Goal: Task Accomplishment & Management: Use online tool/utility

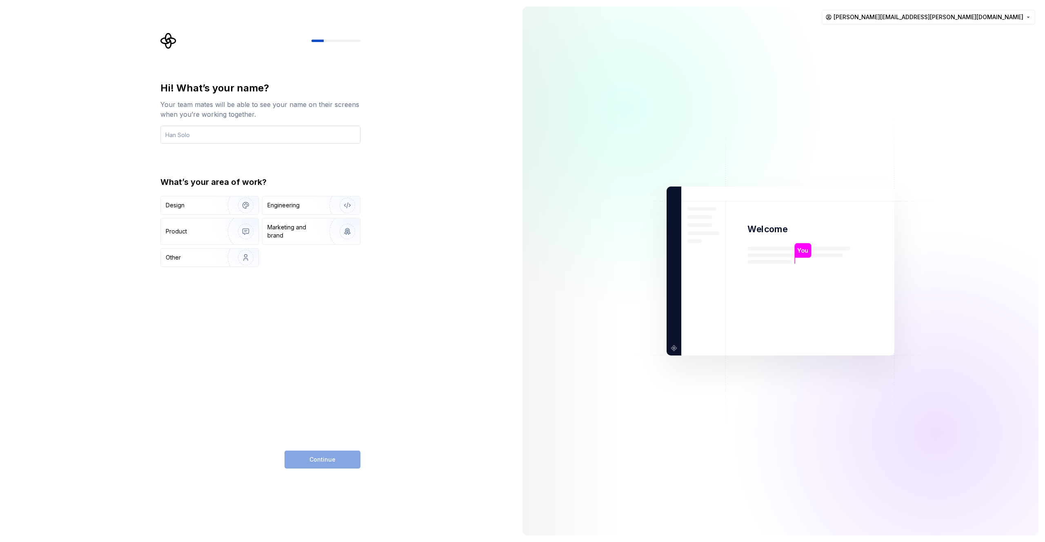
click at [263, 130] on input "text" at bounding box center [260, 135] width 200 height 18
click at [247, 263] on img "button" at bounding box center [240, 257] width 52 height 55
click at [224, 131] on input "text" at bounding box center [260, 135] width 200 height 18
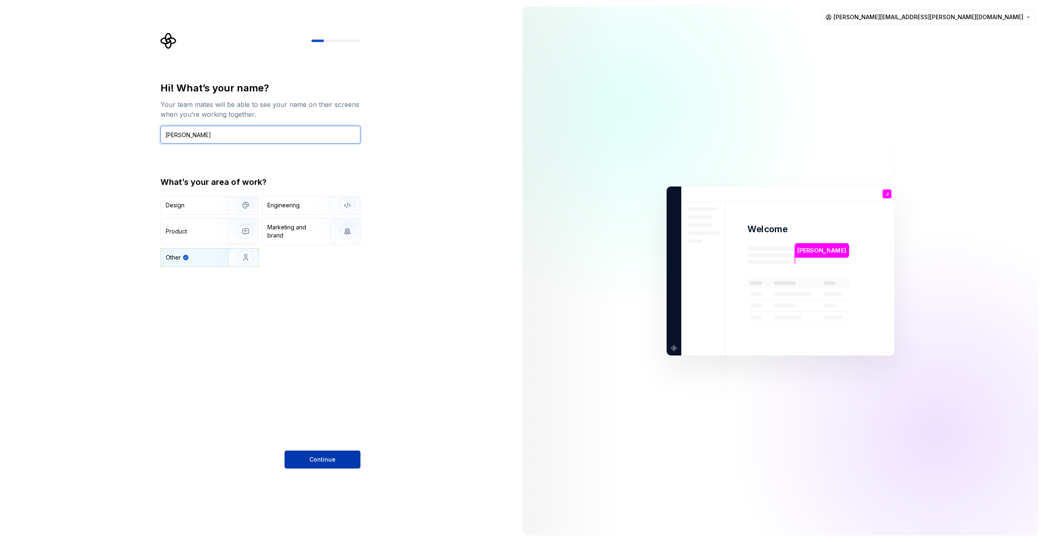
type input "Jeff Test"
click at [320, 469] on div "Hi! What’s your name? Your team mates will be able to see your name on their sc…" at bounding box center [258, 271] width 516 height 542
drag, startPoint x: 321, startPoint y: 465, endPoint x: 315, endPoint y: 462, distance: 6.6
click at [321, 465] on button "Continue" at bounding box center [323, 460] width 76 height 18
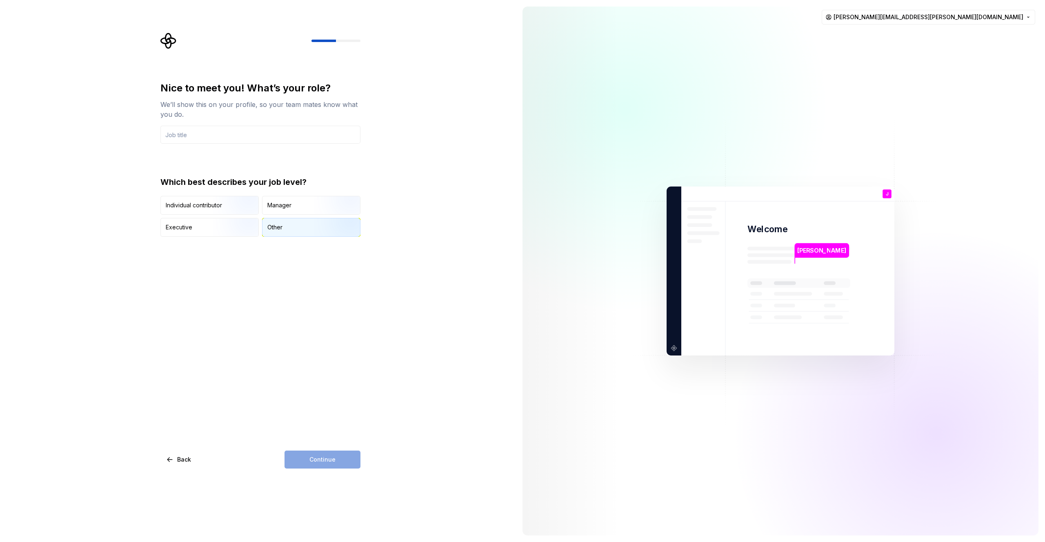
click at [320, 222] on img "button" at bounding box center [340, 237] width 52 height 55
drag, startPoint x: 319, startPoint y: 462, endPoint x: 320, endPoint y: 455, distance: 7.0
click at [319, 462] on div "Continue" at bounding box center [323, 460] width 76 height 18
click at [272, 128] on input "text" at bounding box center [260, 135] width 200 height 18
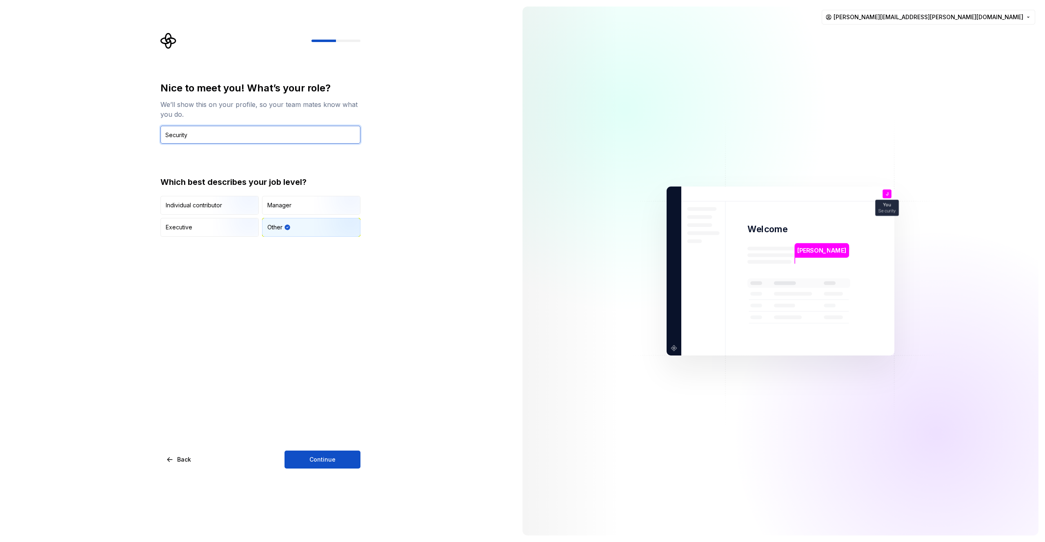
type input "Security"
click at [334, 448] on div "Nice to meet you! What’s your role? We’ll show this on your profile, so your te…" at bounding box center [260, 275] width 200 height 387
click at [333, 451] on button "Continue" at bounding box center [323, 460] width 76 height 18
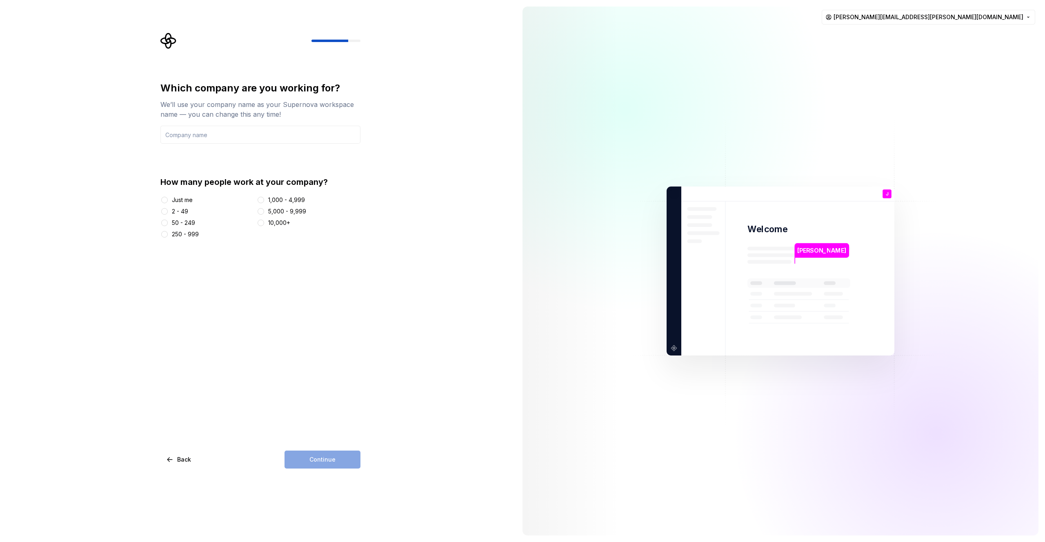
click at [175, 201] on div "Just me" at bounding box center [182, 200] width 21 height 8
click at [168, 201] on button "Just me" at bounding box center [164, 200] width 7 height 7
click at [194, 132] on input "text" at bounding box center [260, 135] width 200 height 18
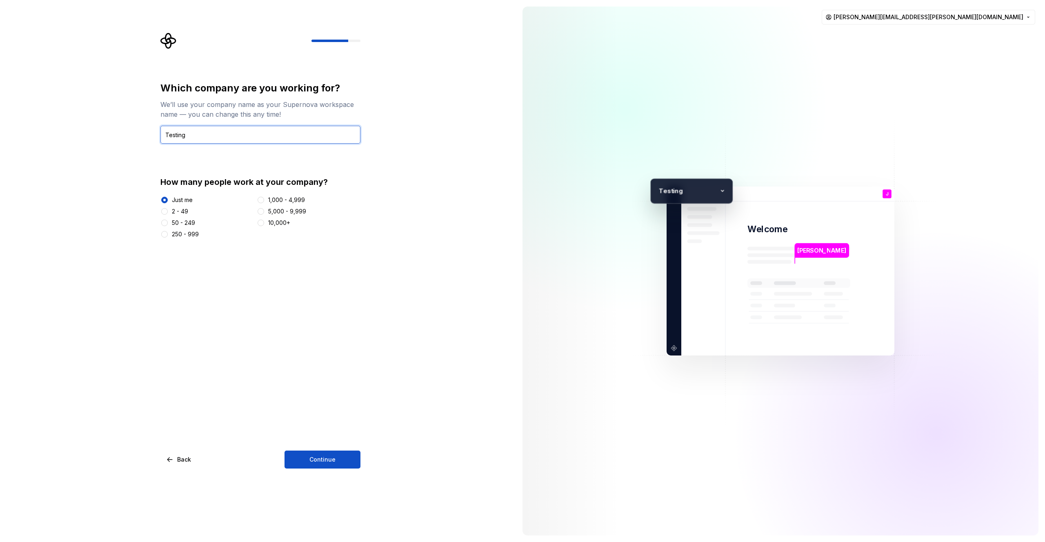
type input "Testing"
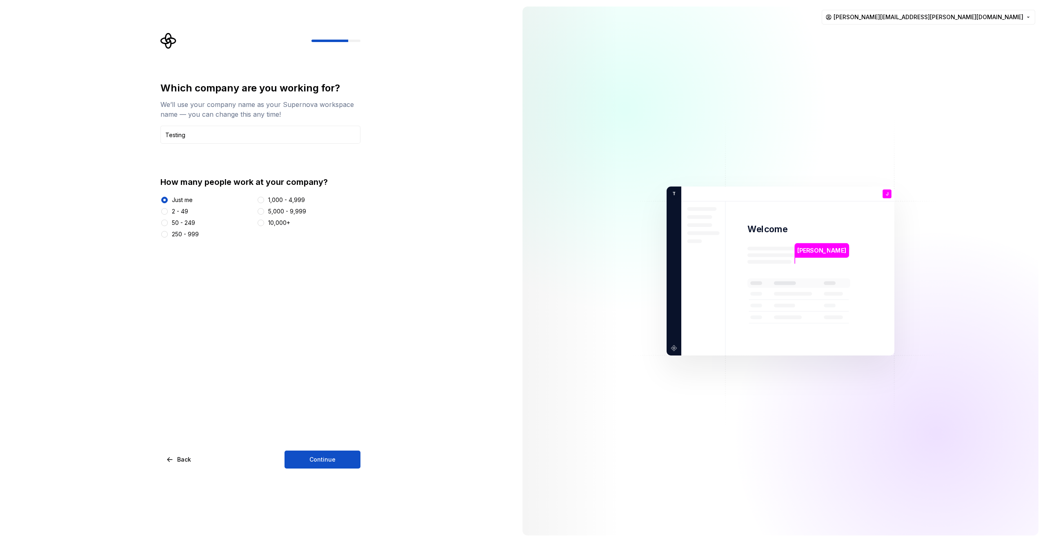
drag, startPoint x: 370, startPoint y: 360, endPoint x: 356, endPoint y: 435, distance: 76.4
click at [370, 360] on div "Which company are you working for? We’ll use your company name as your Supernov…" at bounding box center [258, 271] width 516 height 542
click at [348, 455] on button "Continue" at bounding box center [323, 460] width 76 height 18
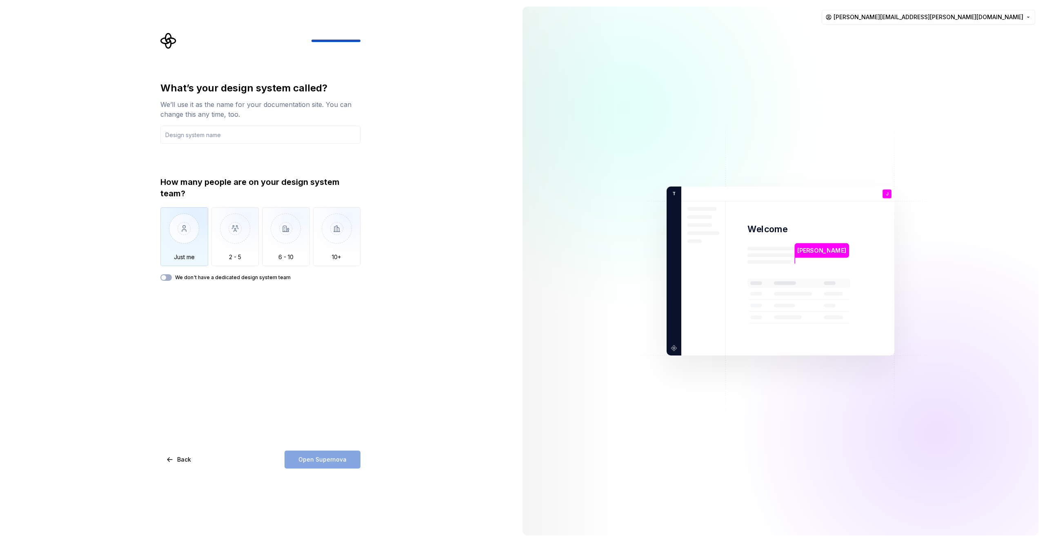
click at [202, 243] on img "button" at bounding box center [184, 234] width 48 height 55
click at [170, 278] on button "We don't have a dedicated design system team" at bounding box center [165, 277] width 11 height 7
click at [190, 135] on input "text" at bounding box center [260, 135] width 200 height 18
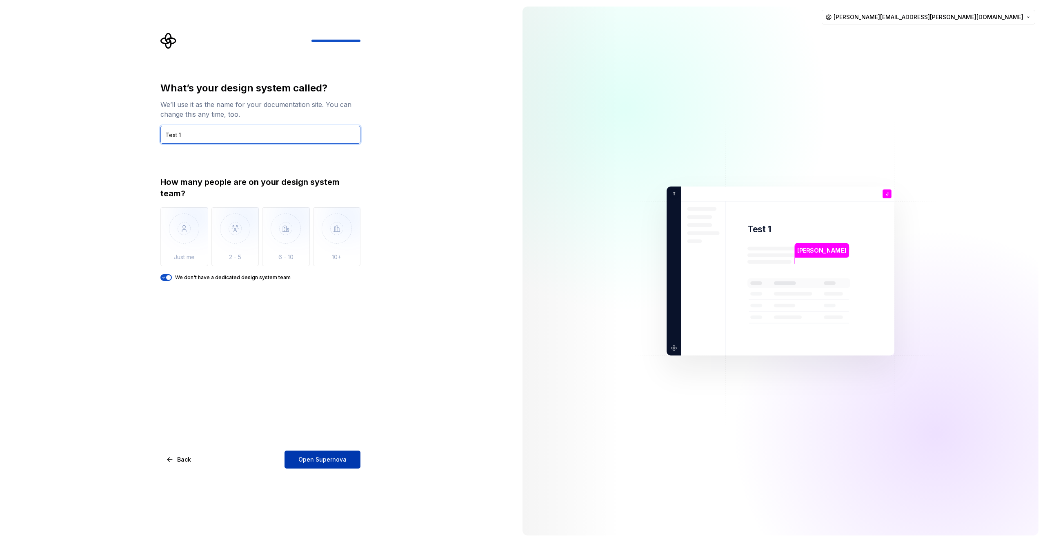
type input "Test 1"
click at [351, 461] on button "Open Supernova" at bounding box center [323, 460] width 76 height 18
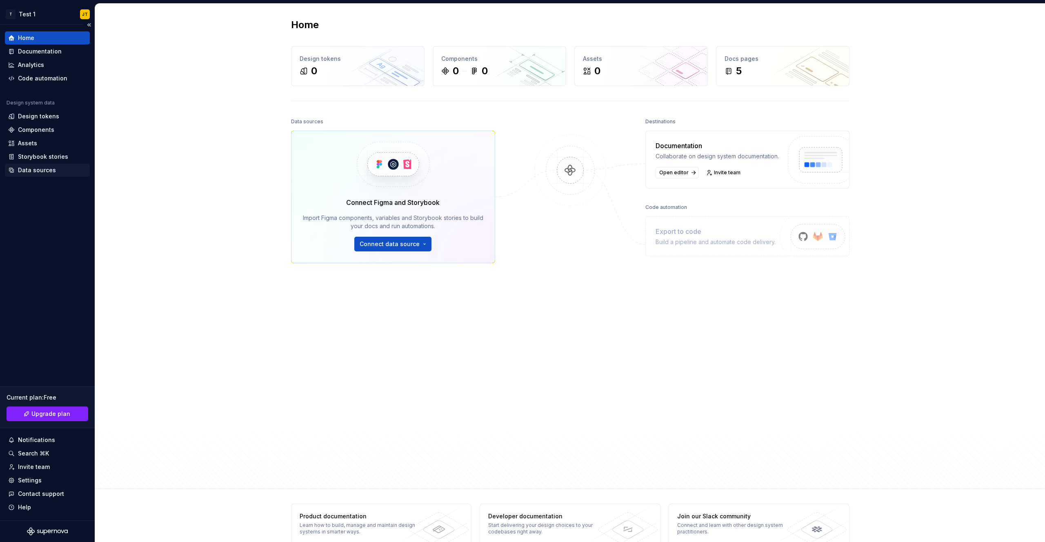
click at [31, 170] on div "Data sources" at bounding box center [37, 170] width 38 height 8
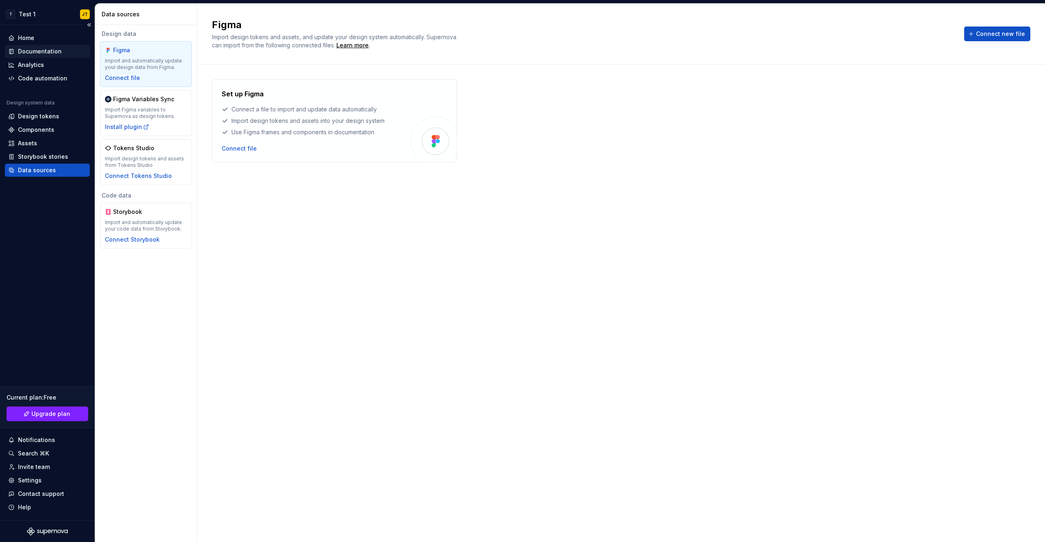
click at [28, 47] on div "Documentation" at bounding box center [40, 51] width 44 height 8
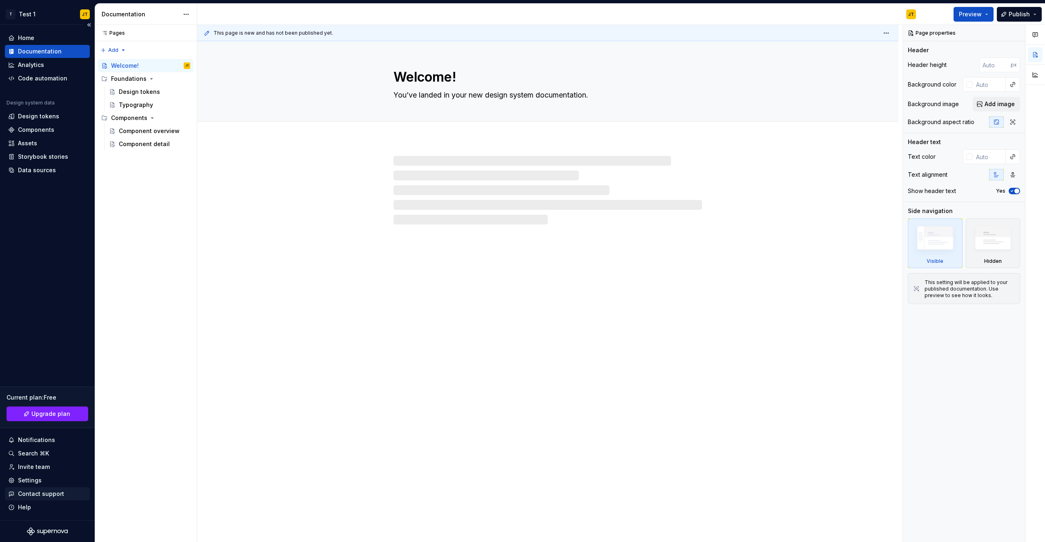
type textarea "*"
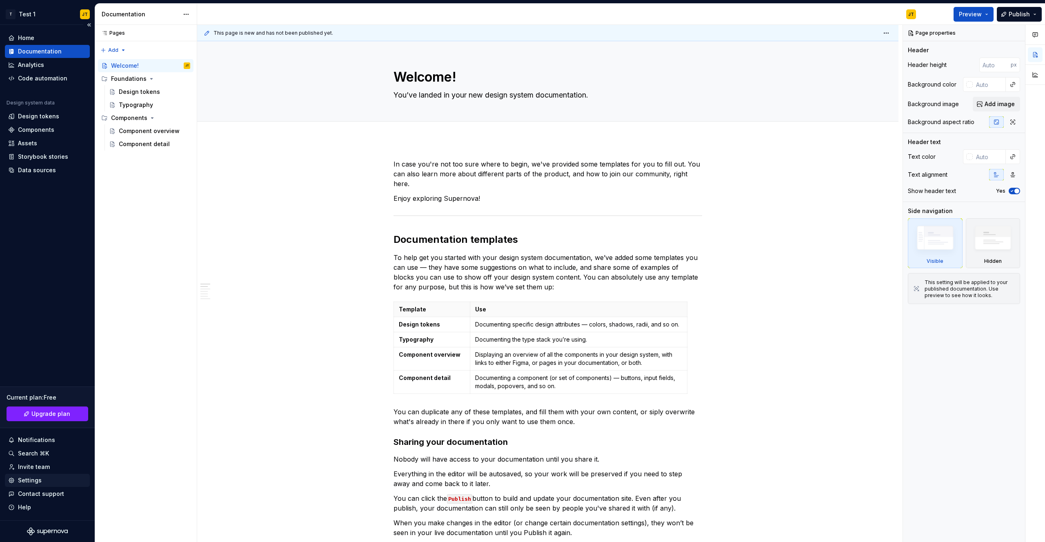
click at [42, 483] on div "Settings" at bounding box center [47, 481] width 78 height 8
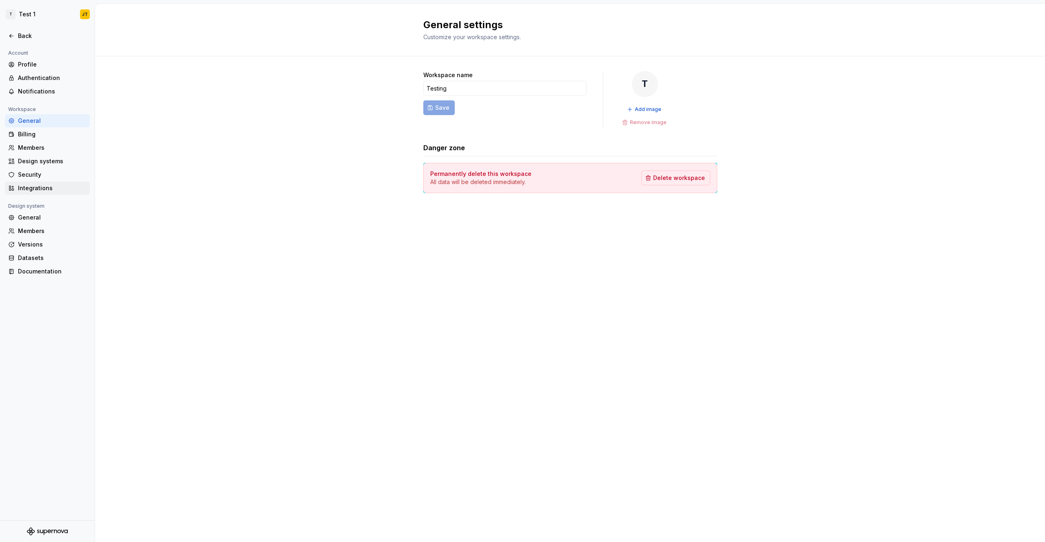
click at [48, 186] on div "Integrations" at bounding box center [52, 188] width 69 height 8
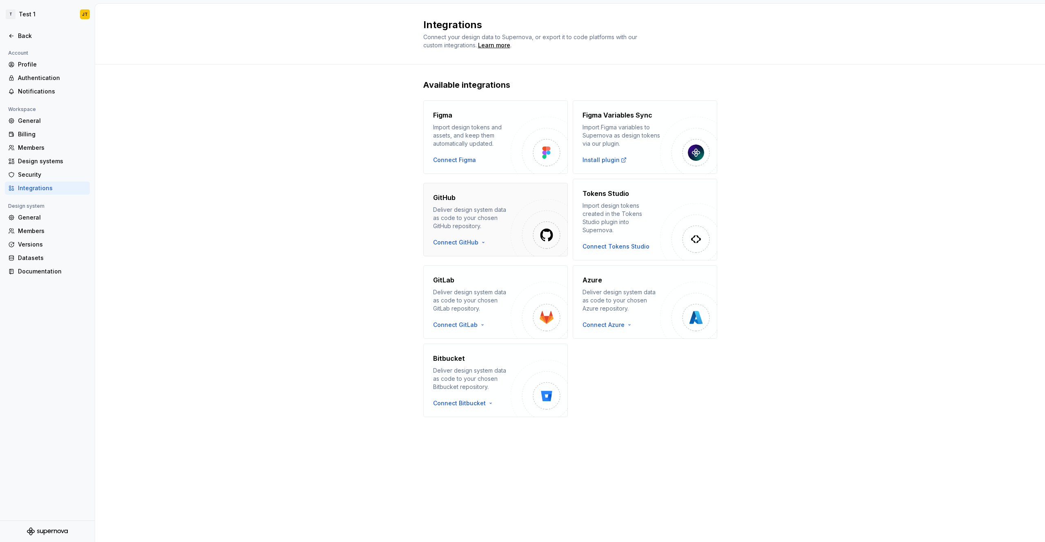
click at [461, 234] on div "GitHub Deliver design system data as code to your chosen GitHub repository. Con…" at bounding box center [472, 220] width 78 height 54
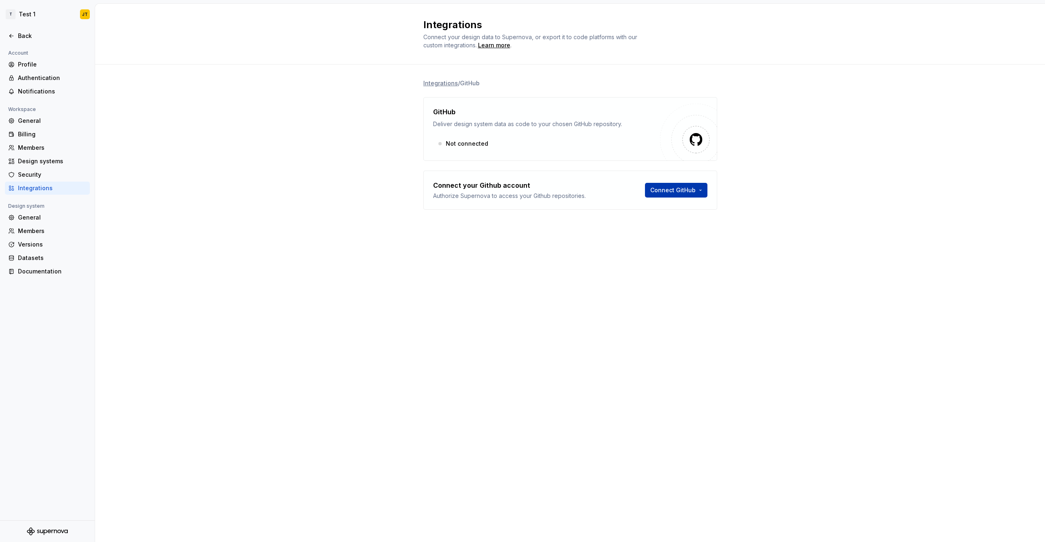
click at [668, 187] on html "T Test 1 JT Back Account Profile Authentication Notifications Workspace General…" at bounding box center [522, 271] width 1045 height 542
click at [680, 208] on div "Sign in with OAuth" at bounding box center [693, 208] width 83 height 8
click at [456, 149] on div "Not connected" at bounding box center [546, 143] width 227 height 15
click at [486, 47] on div "Learn more" at bounding box center [494, 45] width 32 height 8
click at [664, 186] on html "T Test 1 JT Back Account Profile Authentication Notifications Workspace General…" at bounding box center [522, 271] width 1045 height 542
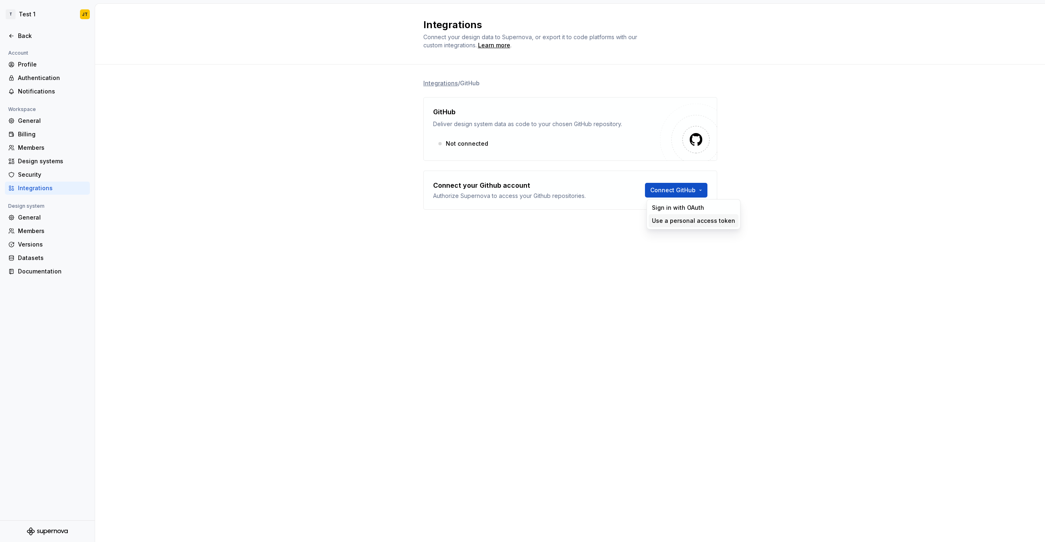
click at [681, 222] on div "Use a personal access token" at bounding box center [693, 221] width 83 height 8
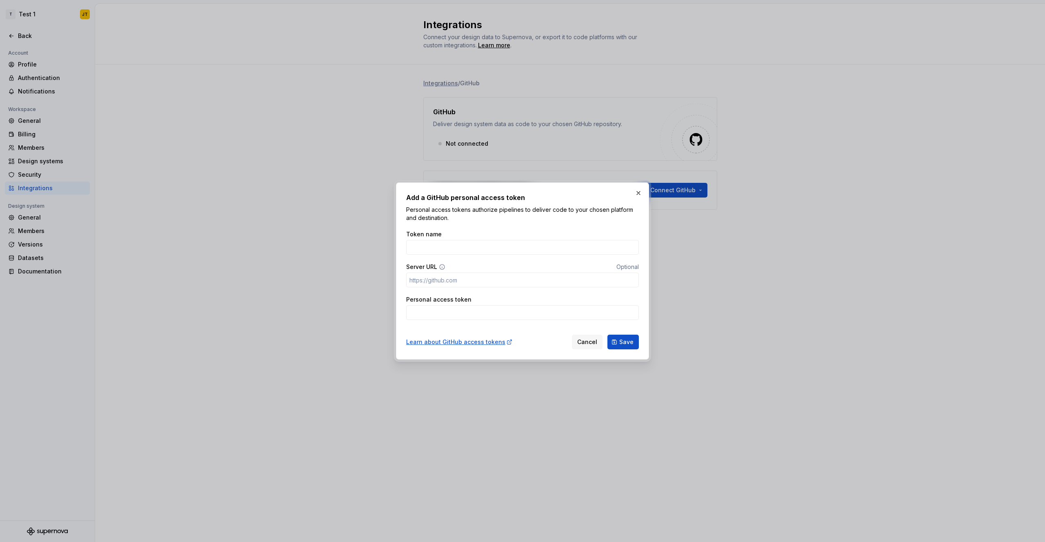
click at [494, 255] on div "Token name Server URL Optional Personal access token" at bounding box center [522, 275] width 233 height 100
click at [447, 338] on div "Learn about GitHub access tokens" at bounding box center [459, 342] width 107 height 8
click at [644, 198] on button "button" at bounding box center [638, 192] width 11 height 11
